Goal: Task Accomplishment & Management: Complete application form

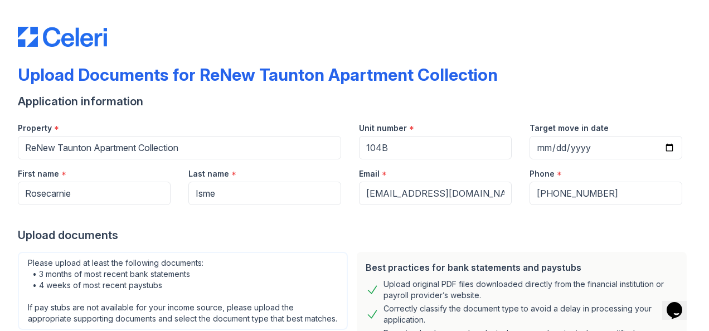
scroll to position [218, 0]
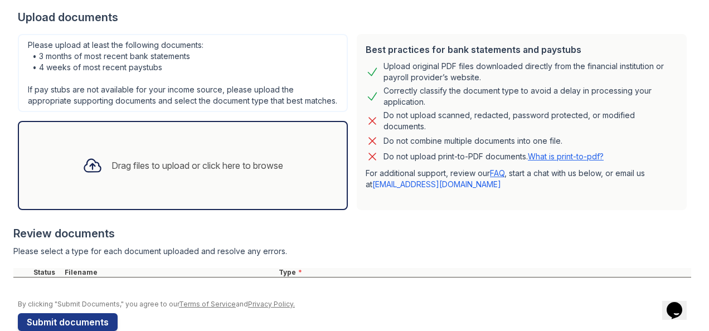
click at [231, 172] on div "Drag files to upload or click here to browse" at bounding box center [197, 165] width 172 height 13
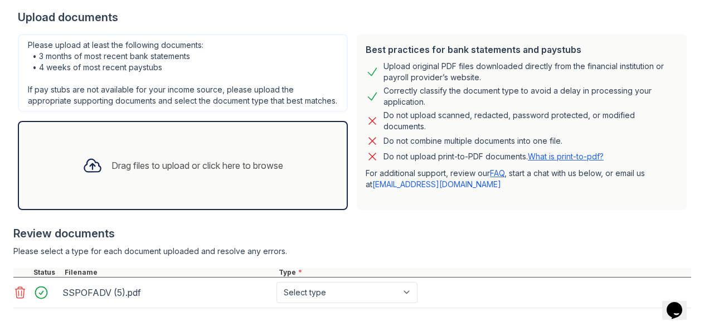
click at [258, 172] on div "Drag files to upload or click here to browse" at bounding box center [197, 165] width 172 height 13
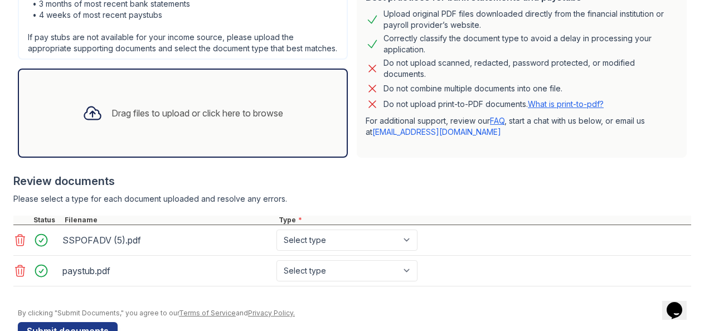
scroll to position [310, 0]
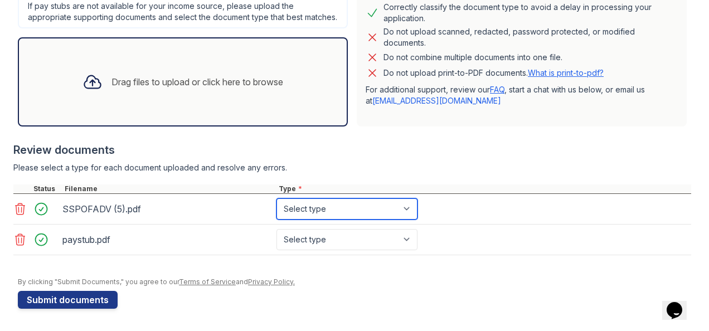
click at [408, 209] on select "Select type Paystub Bank Statement Offer Letter Tax Documents Benefit Award Let…" at bounding box center [346, 208] width 141 height 21
select select "paystub"
click at [276, 199] on select "Select type Paystub Bank Statement Offer Letter Tax Documents Benefit Award Let…" at bounding box center [346, 208] width 141 height 21
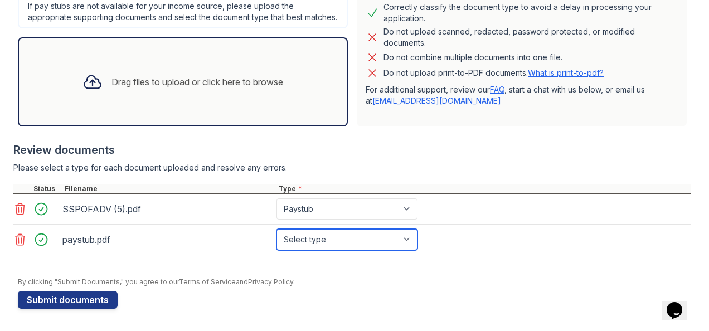
click at [408, 238] on select "Select type Paystub Bank Statement Offer Letter Tax Documents Benefit Award Let…" at bounding box center [346, 239] width 141 height 21
select select "paystub"
click at [276, 229] on select "Select type Paystub Bank Statement Offer Letter Tax Documents Benefit Award Let…" at bounding box center [346, 239] width 141 height 21
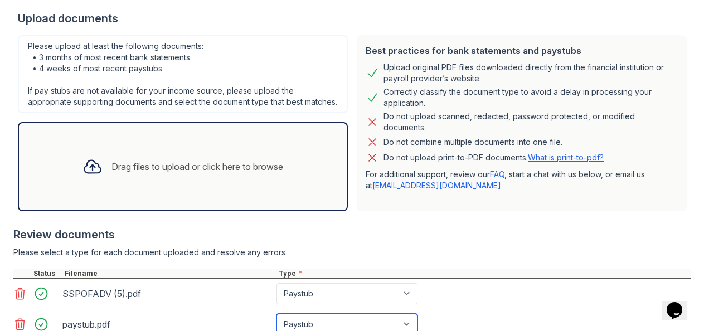
scroll to position [217, 0]
click at [216, 185] on div "Drag files to upload or click here to browse" at bounding box center [183, 166] width 218 height 38
click at [193, 173] on div "Drag files to upload or click here to browse" at bounding box center [197, 165] width 172 height 13
click at [232, 167] on div "Drag files to upload or click here to browse" at bounding box center [183, 166] width 218 height 38
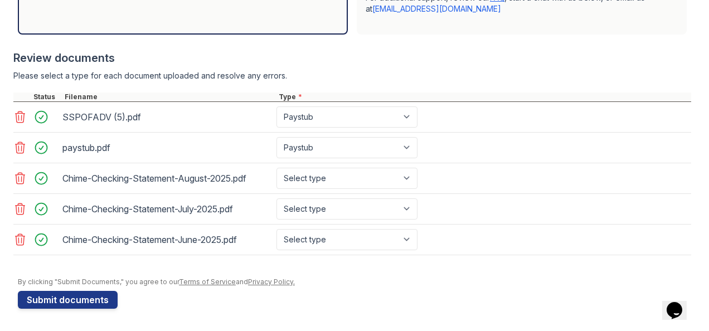
scroll to position [397, 0]
click at [409, 184] on select "Select type Paystub Bank Statement Offer Letter Tax Documents Benefit Award Let…" at bounding box center [346, 178] width 141 height 21
select select "bank_statement"
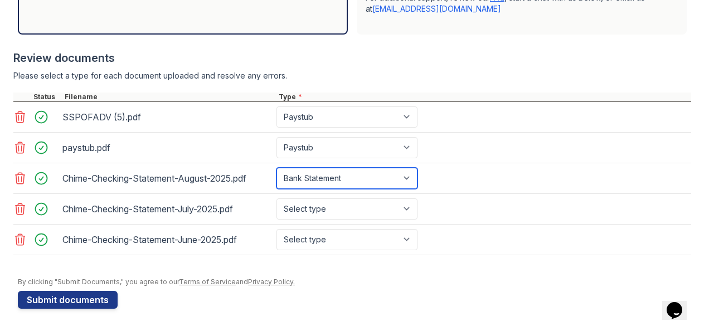
click at [276, 173] on select "Select type Paystub Bank Statement Offer Letter Tax Documents Benefit Award Let…" at bounding box center [346, 178] width 141 height 21
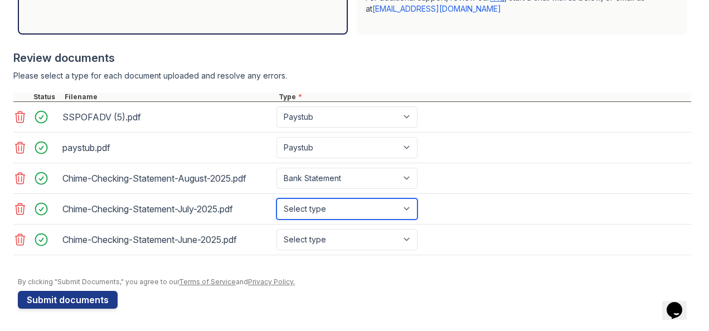
click at [411, 213] on select "Select type Paystub Bank Statement Offer Letter Tax Documents Benefit Award Let…" at bounding box center [346, 208] width 141 height 21
select select "bank_statement"
click at [276, 203] on select "Select type Paystub Bank Statement Offer Letter Tax Documents Benefit Award Let…" at bounding box center [346, 208] width 141 height 21
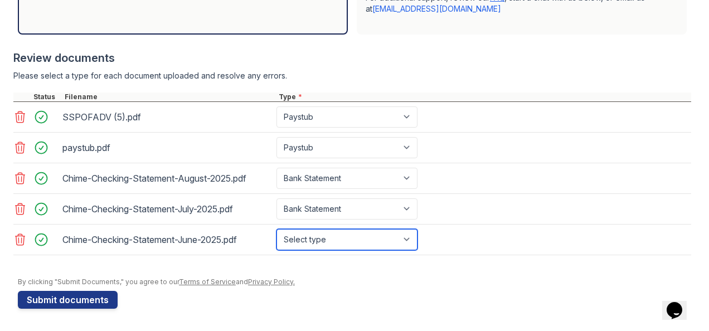
click at [407, 243] on select "Select type Paystub Bank Statement Offer Letter Tax Documents Benefit Award Let…" at bounding box center [346, 239] width 141 height 21
select select "bank_statement"
click at [276, 233] on select "Select type Paystub Bank Statement Offer Letter Tax Documents Benefit Award Let…" at bounding box center [346, 239] width 141 height 21
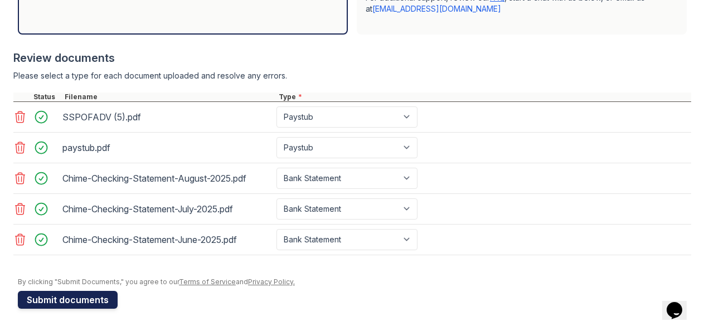
click at [99, 305] on button "Submit documents" at bounding box center [68, 300] width 100 height 18
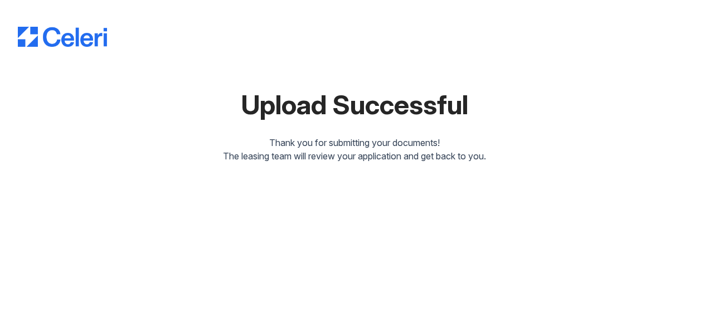
click at [99, 305] on div "Upload Successful Thank you for submitting your documents! The leasing team wil…" at bounding box center [354, 165] width 709 height 331
